Goal: Information Seeking & Learning: Compare options

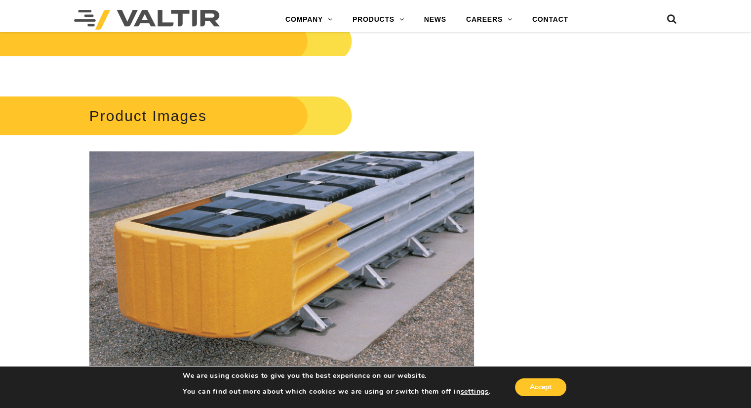
scroll to position [1299, 0]
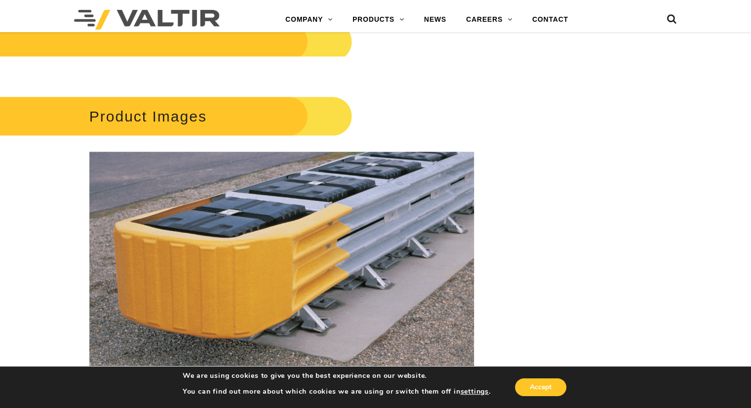
click at [216, 113] on h2 "Product Images" at bounding box center [165, 116] width 376 height 46
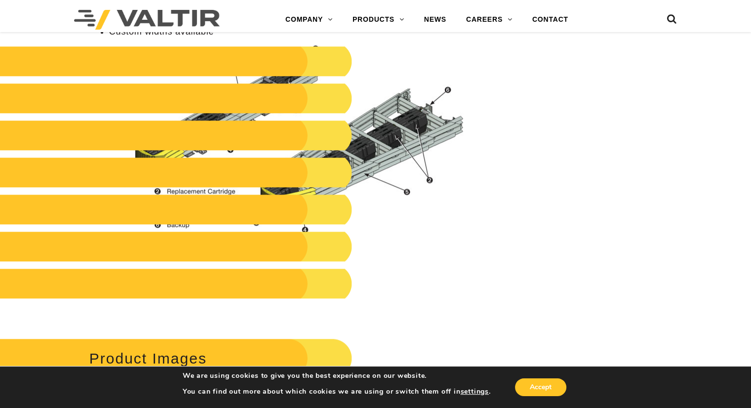
scroll to position [1052, 0]
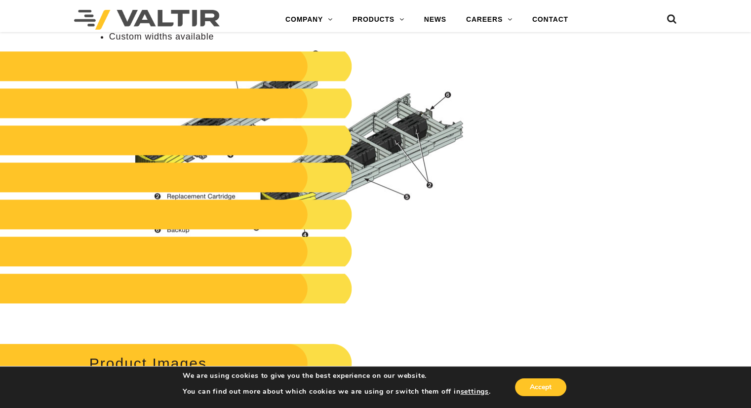
click at [379, 213] on img at bounding box center [297, 144] width 355 height 188
click at [306, 62] on h2 at bounding box center [165, 66] width 376 height 30
